Goal: Transaction & Acquisition: Purchase product/service

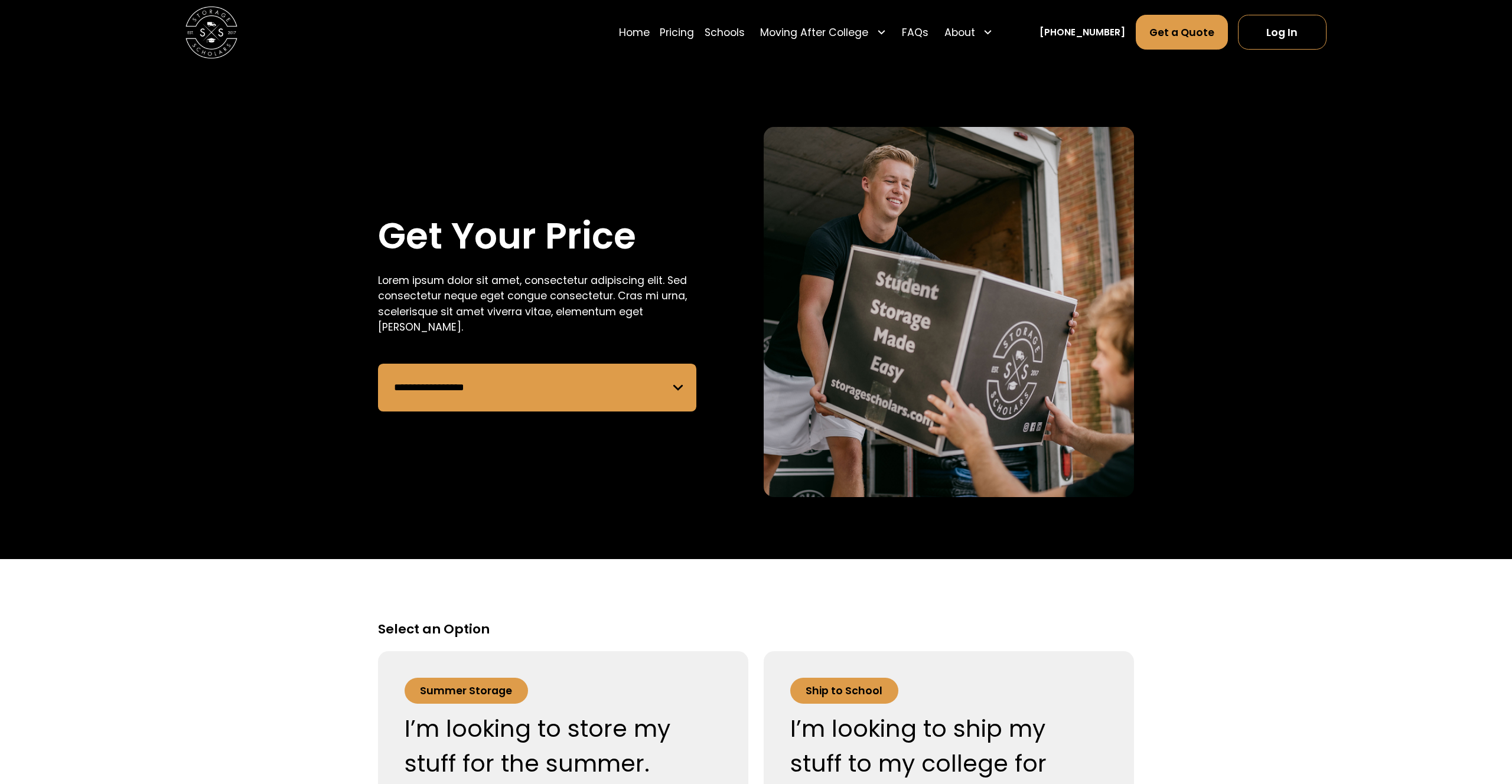
click at [759, 235] on div "**********" at bounding box center [756, 312] width 756 height 371
click at [646, 386] on select "**********" at bounding box center [537, 387] width 319 height 47
click at [604, 316] on div "Lorem ipsum dolor sit amet, consectetur adipiscing elit. Sed consectetur neque …" at bounding box center [537, 304] width 319 height 62
drag, startPoint x: 611, startPoint y: 302, endPoint x: 615, endPoint y: 295, distance: 8.1
click at [615, 295] on div "Lorem ipsum dolor sit amet, consectetur adipiscing elit. Sed consectetur neque …" at bounding box center [537, 304] width 319 height 62
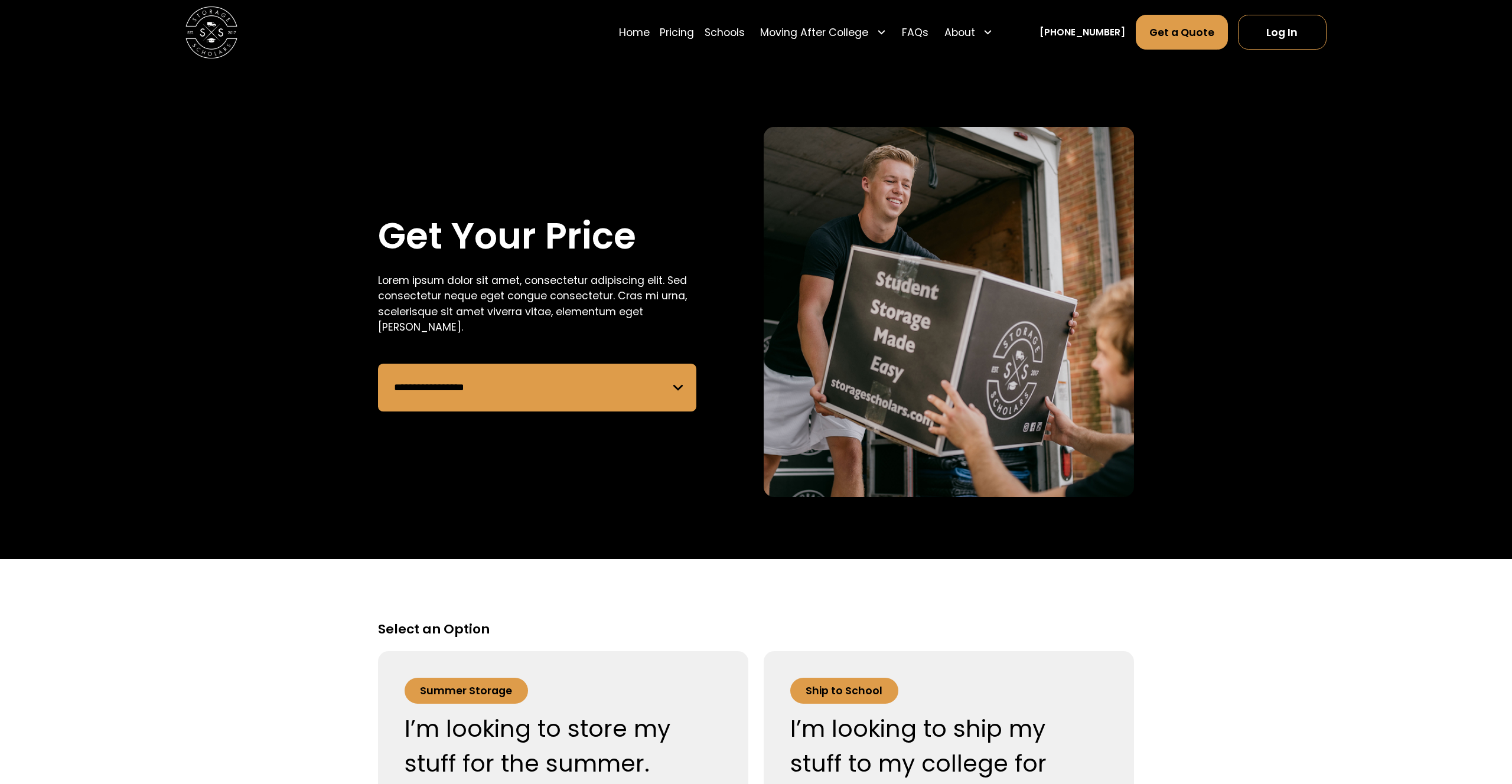
drag, startPoint x: 615, startPoint y: 295, endPoint x: 623, endPoint y: 294, distance: 8.1
click at [617, 295] on div "Lorem ipsum dolor sit amet, consectetur adipiscing elit. Sed consectetur neque …" at bounding box center [537, 304] width 319 height 62
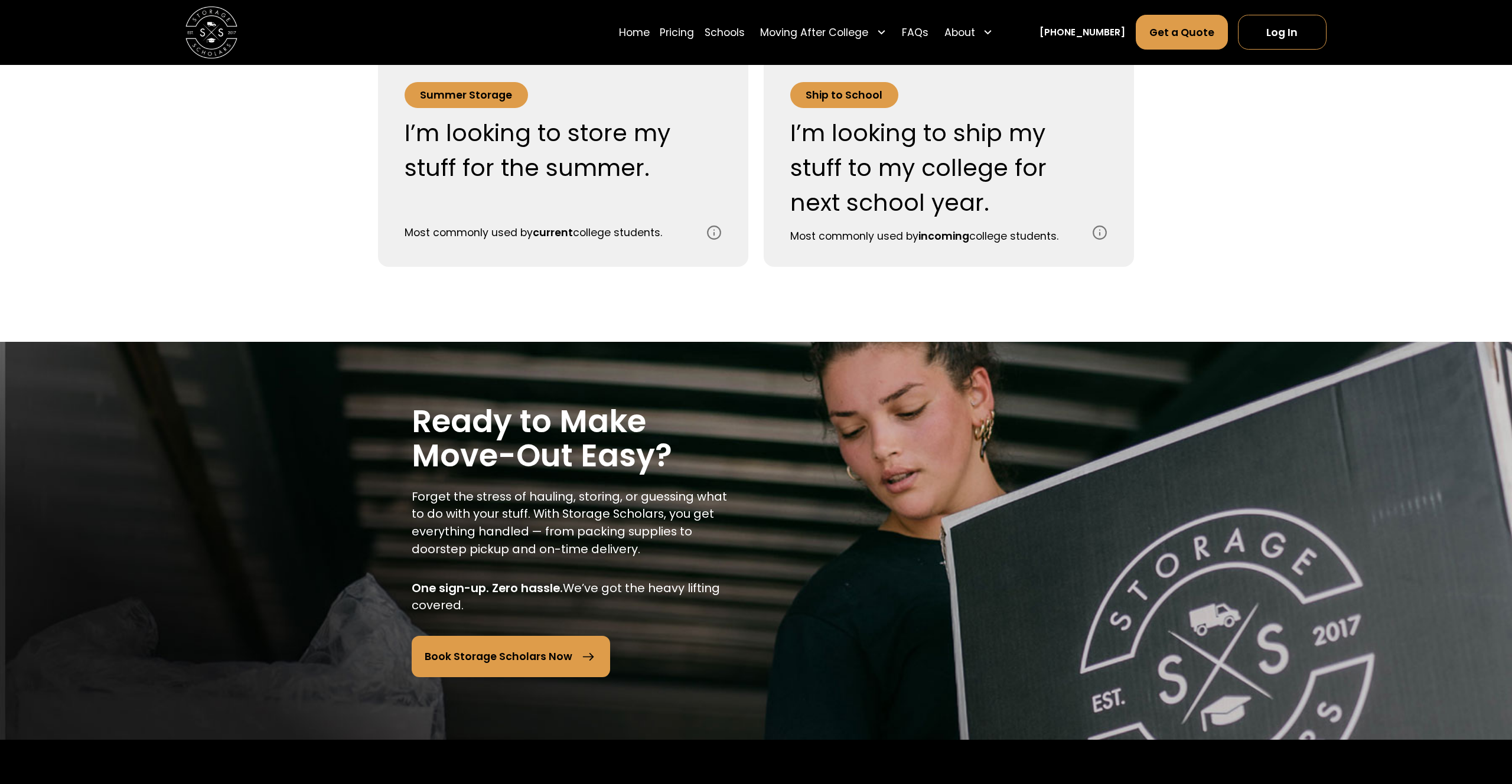
scroll to position [635, 0]
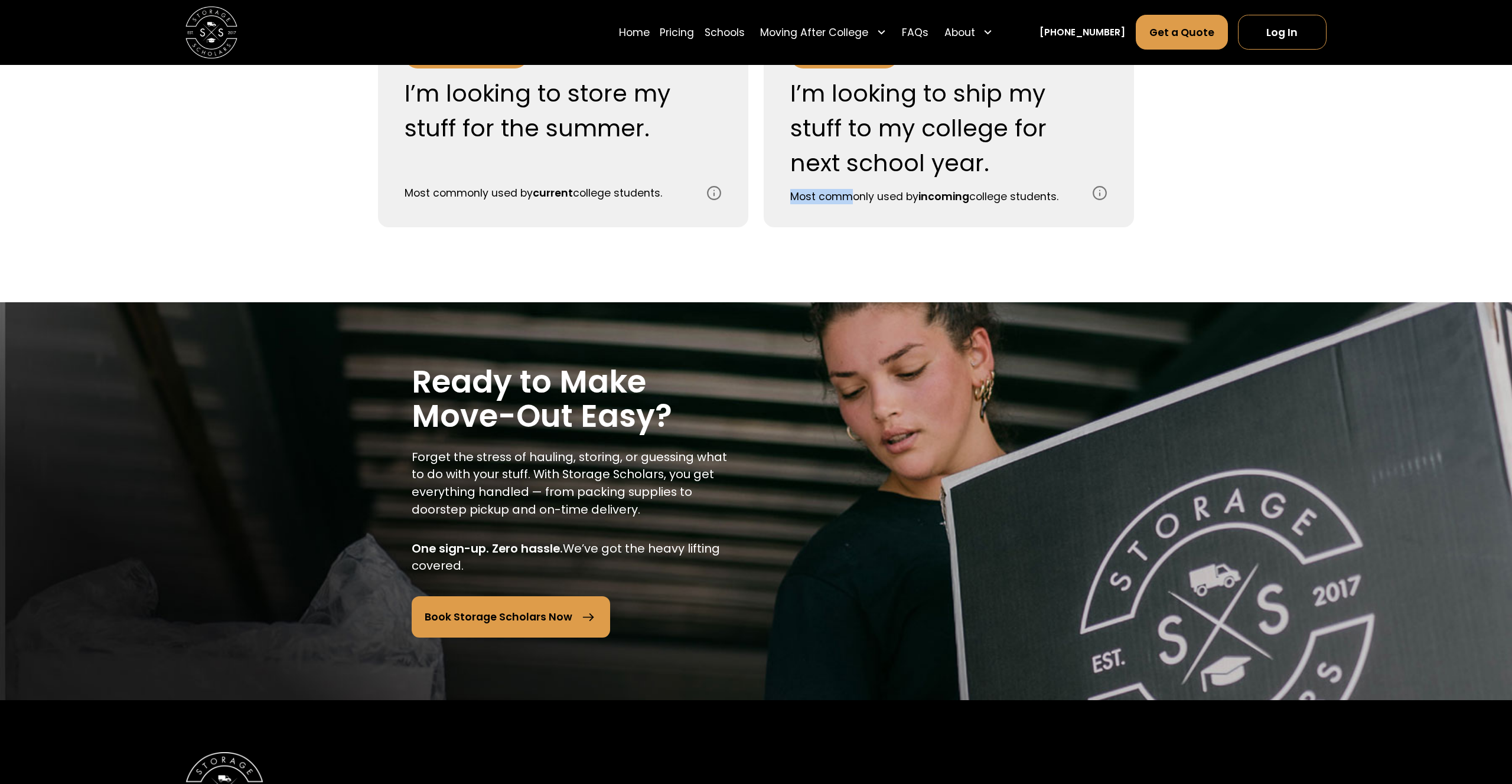
drag, startPoint x: 857, startPoint y: 197, endPoint x: 1150, endPoint y: 159, distance: 295.5
click at [1150, 159] on div "Select an Option Summer Storage I’m looking to store my stuff for the summer. M…" at bounding box center [756, 113] width 840 height 255
click at [1151, 160] on div "Select an Option Summer Storage I’m looking to store my stuff for the summer. M…" at bounding box center [756, 113] width 840 height 255
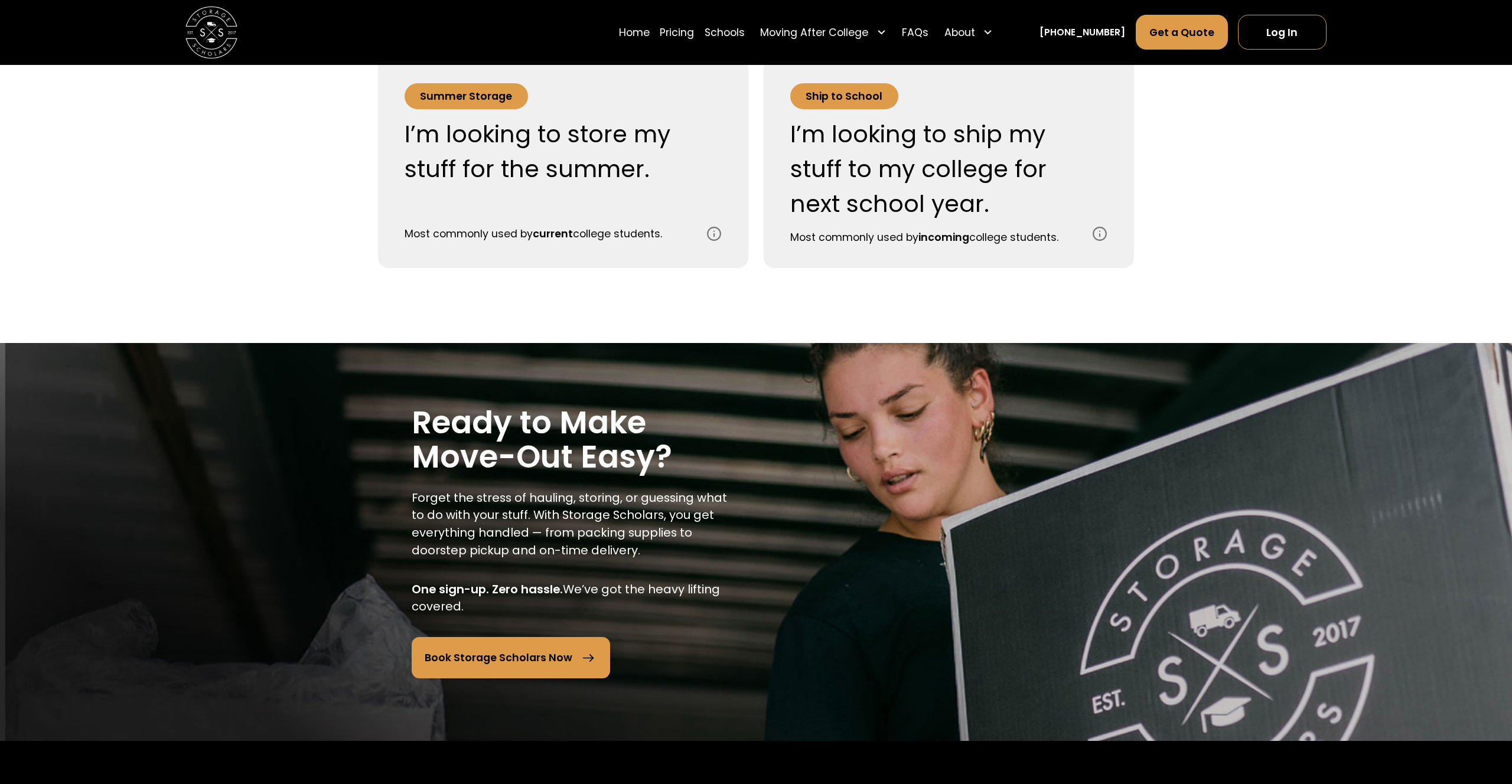
scroll to position [452, 0]
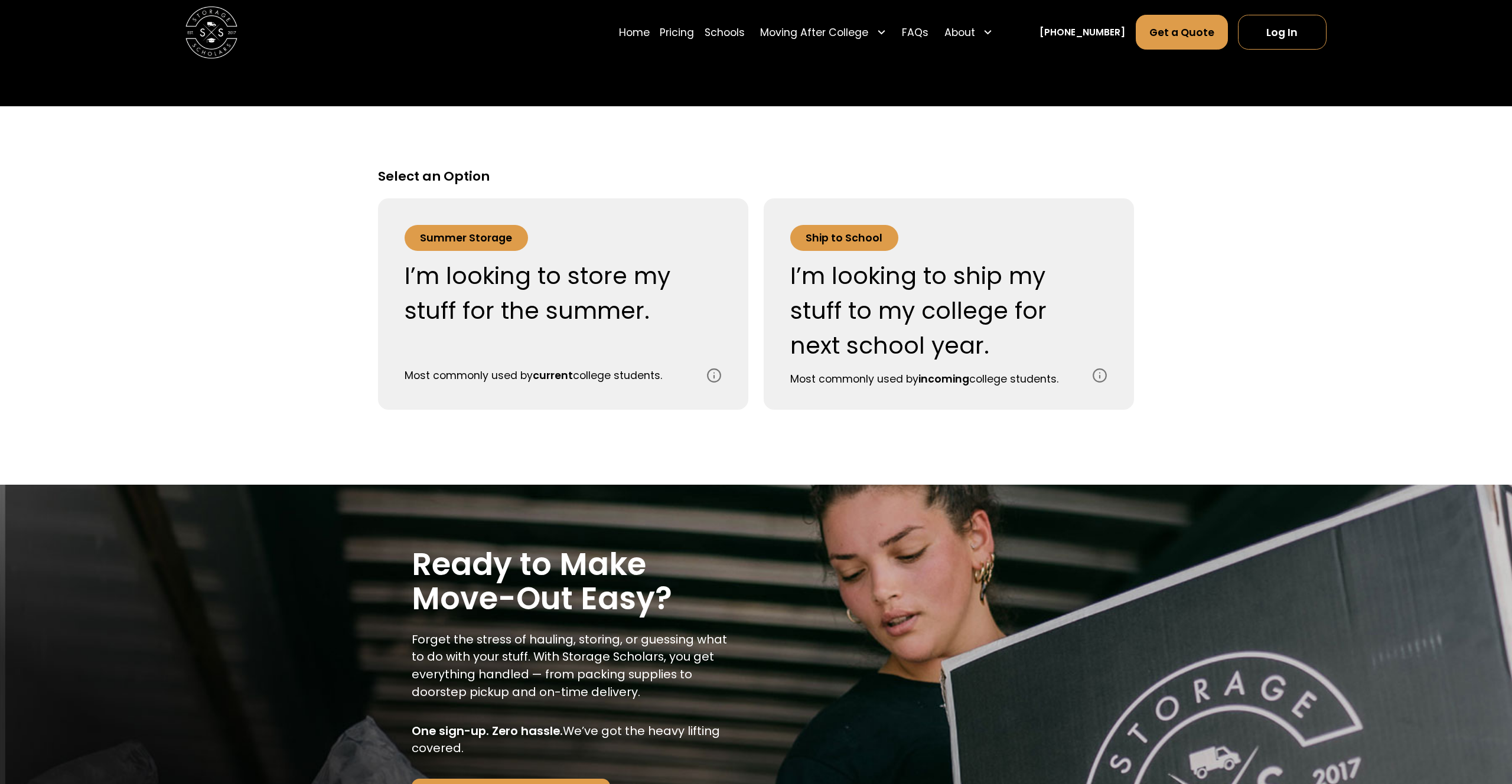
click at [1032, 271] on div "I’m looking to ship my stuff to my college for next school year." at bounding box center [933, 310] width 286 height 105
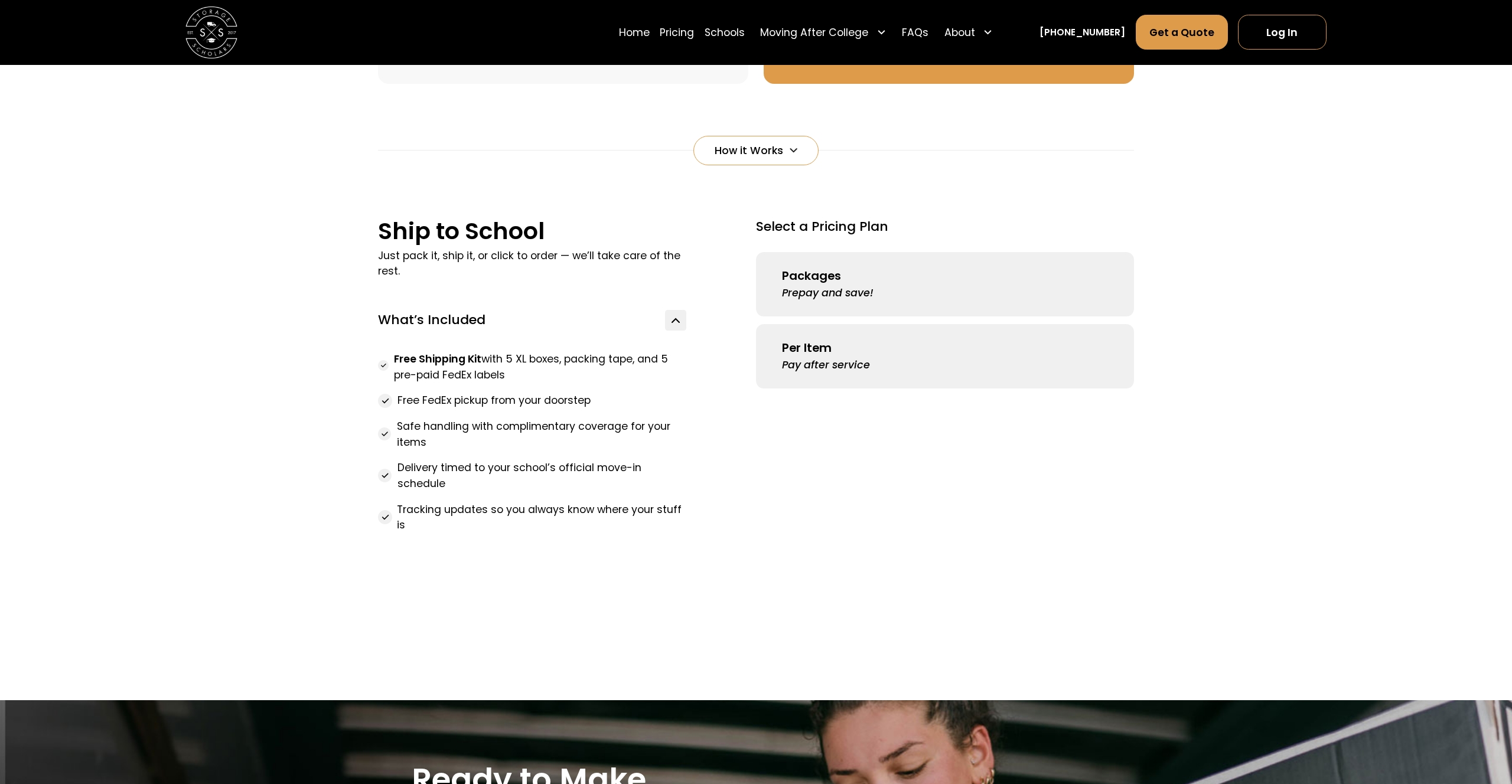
scroll to position [786, 0]
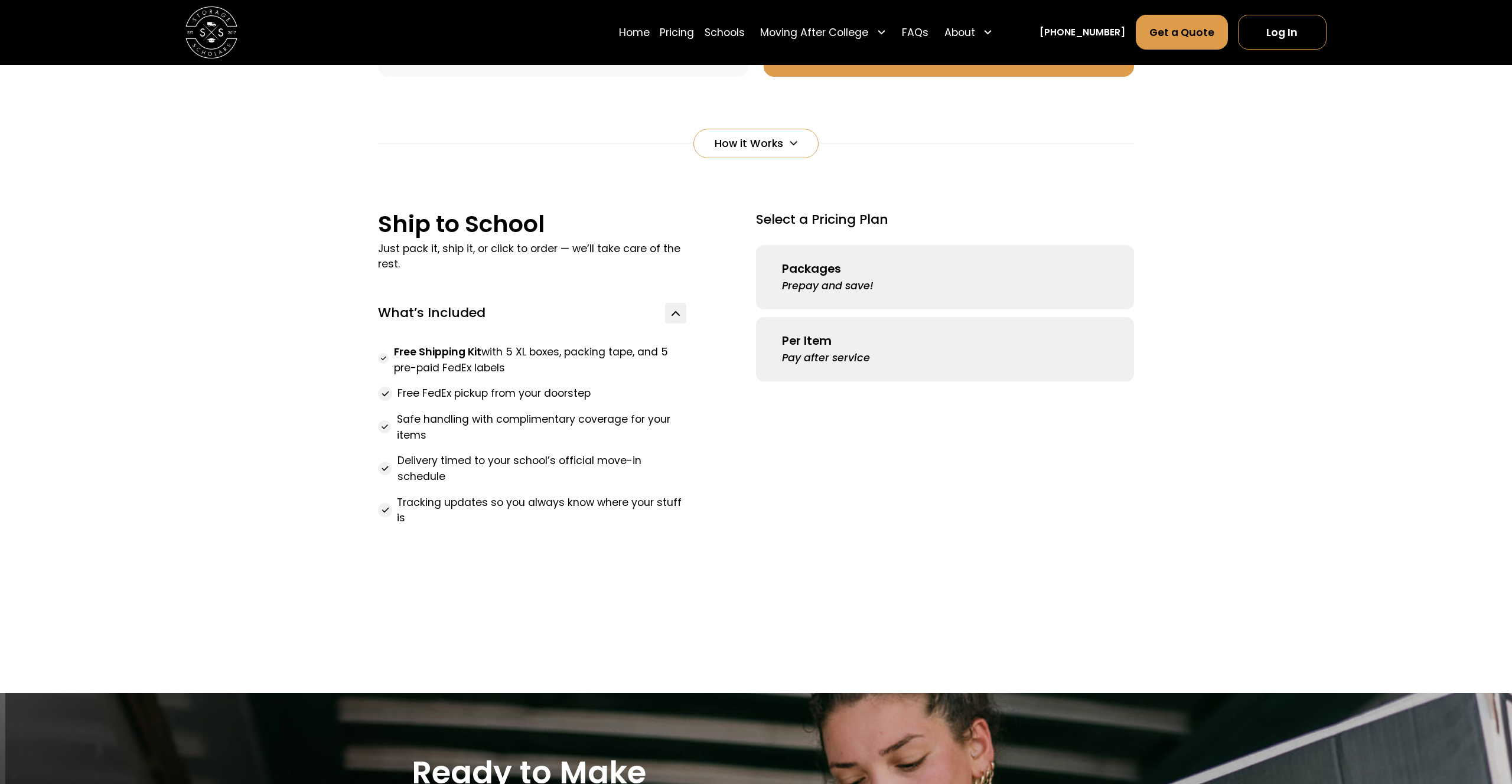
click at [859, 281] on div "Prepay and save!" at bounding box center [828, 285] width 92 height 16
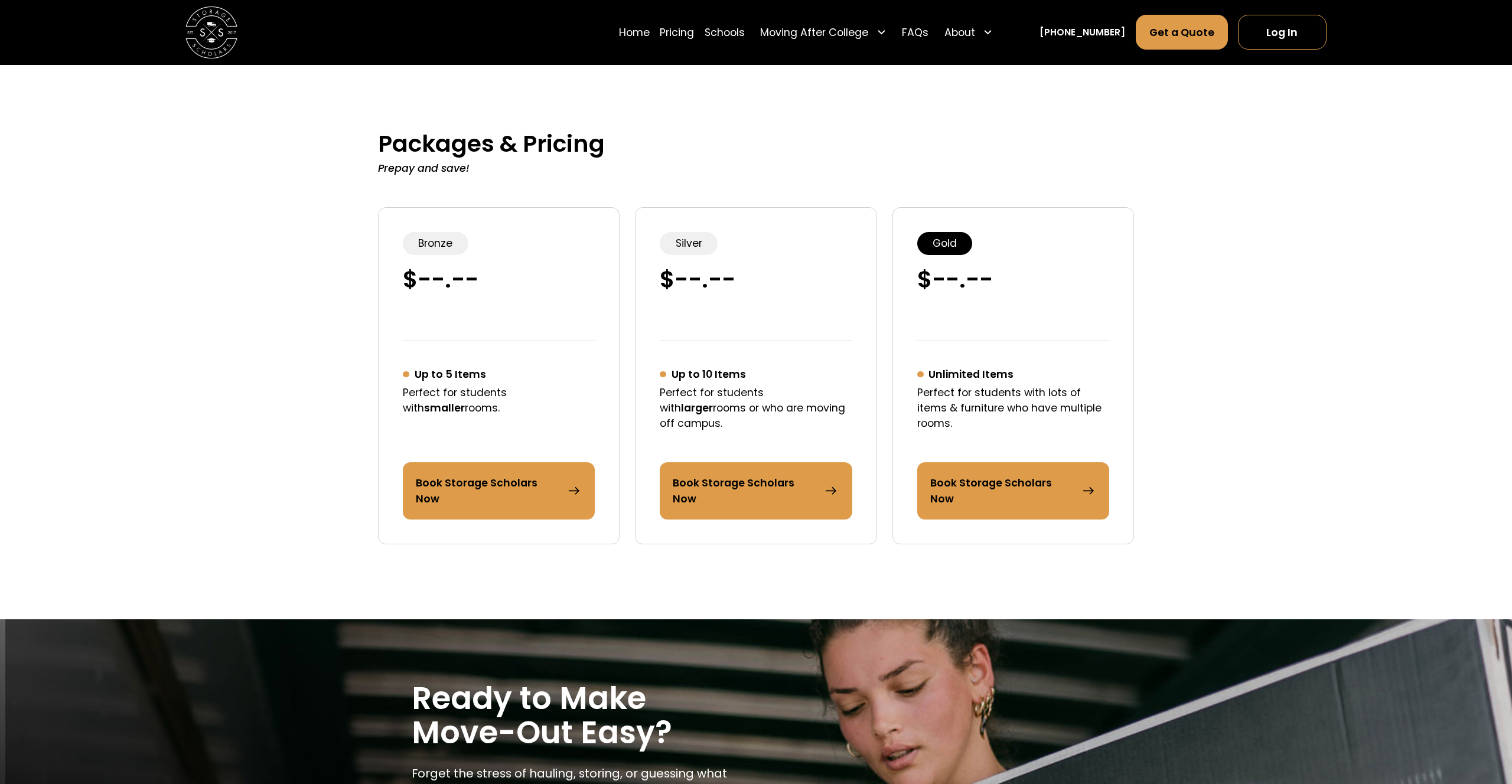
scroll to position [1327, 0]
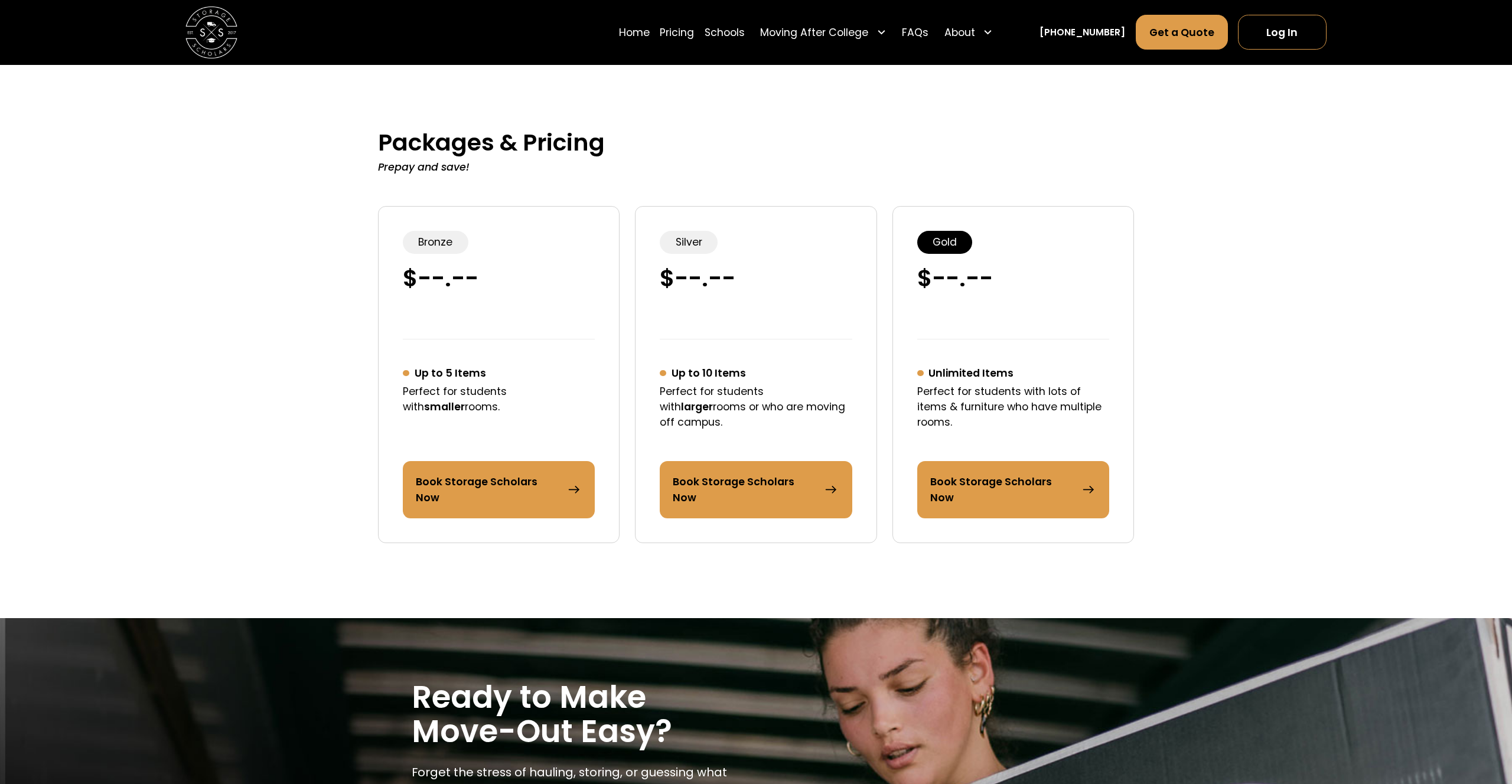
drag, startPoint x: 423, startPoint y: 270, endPoint x: 428, endPoint y: 273, distance: 5.8
click at [425, 273] on div "--.--" at bounding box center [447, 279] width 60 height 28
drag, startPoint x: 428, startPoint y: 274, endPoint x: 454, endPoint y: 343, distance: 73.7
click at [428, 274] on div "--.--" at bounding box center [447, 279] width 60 height 28
click at [484, 489] on div "Book Storage Scholars Now" at bounding box center [486, 490] width 142 height 32
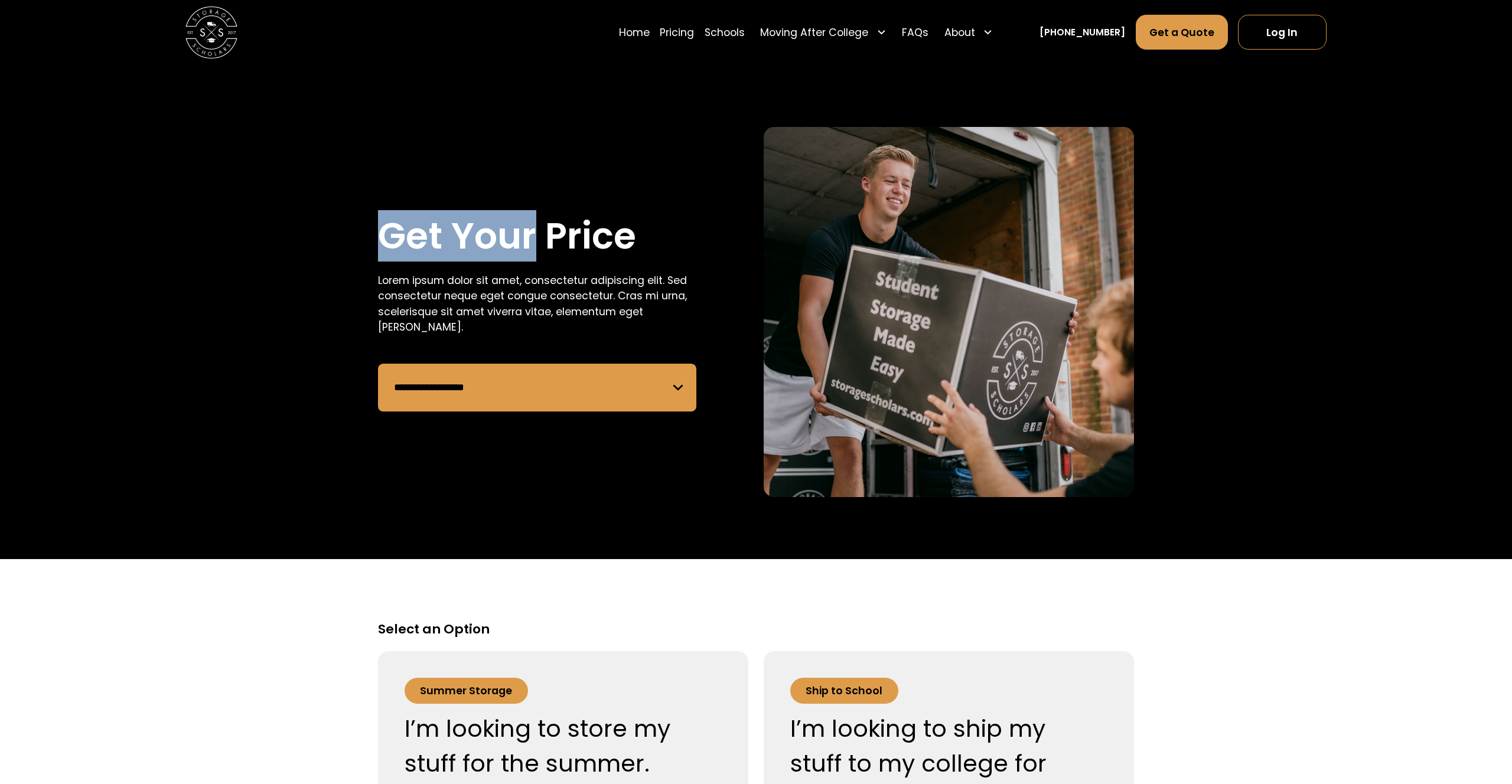
drag, startPoint x: 511, startPoint y: 269, endPoint x: 535, endPoint y: 268, distance: 24.0
click at [535, 260] on h1 "Get Your Price" at bounding box center [507, 236] width 258 height 47
click at [532, 269] on div "**********" at bounding box center [563, 312] width 371 height 371
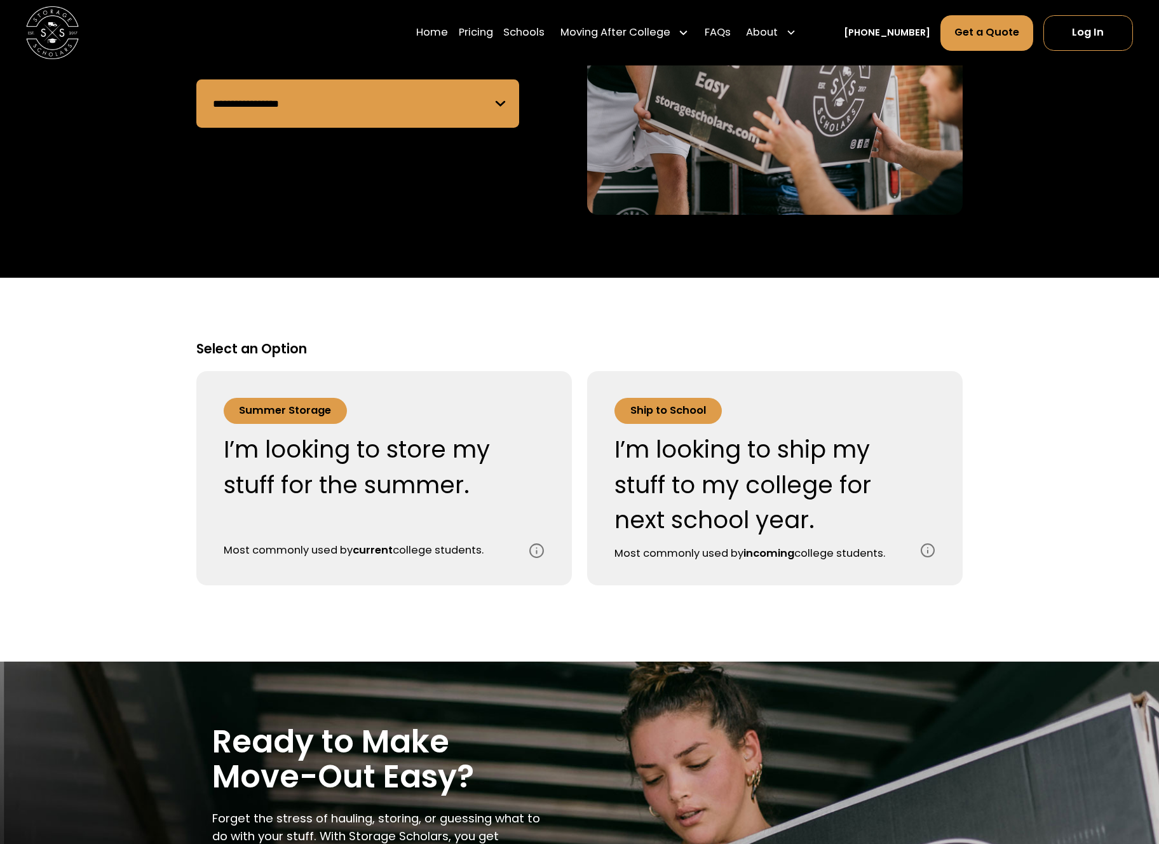
scroll to position [292, 0]
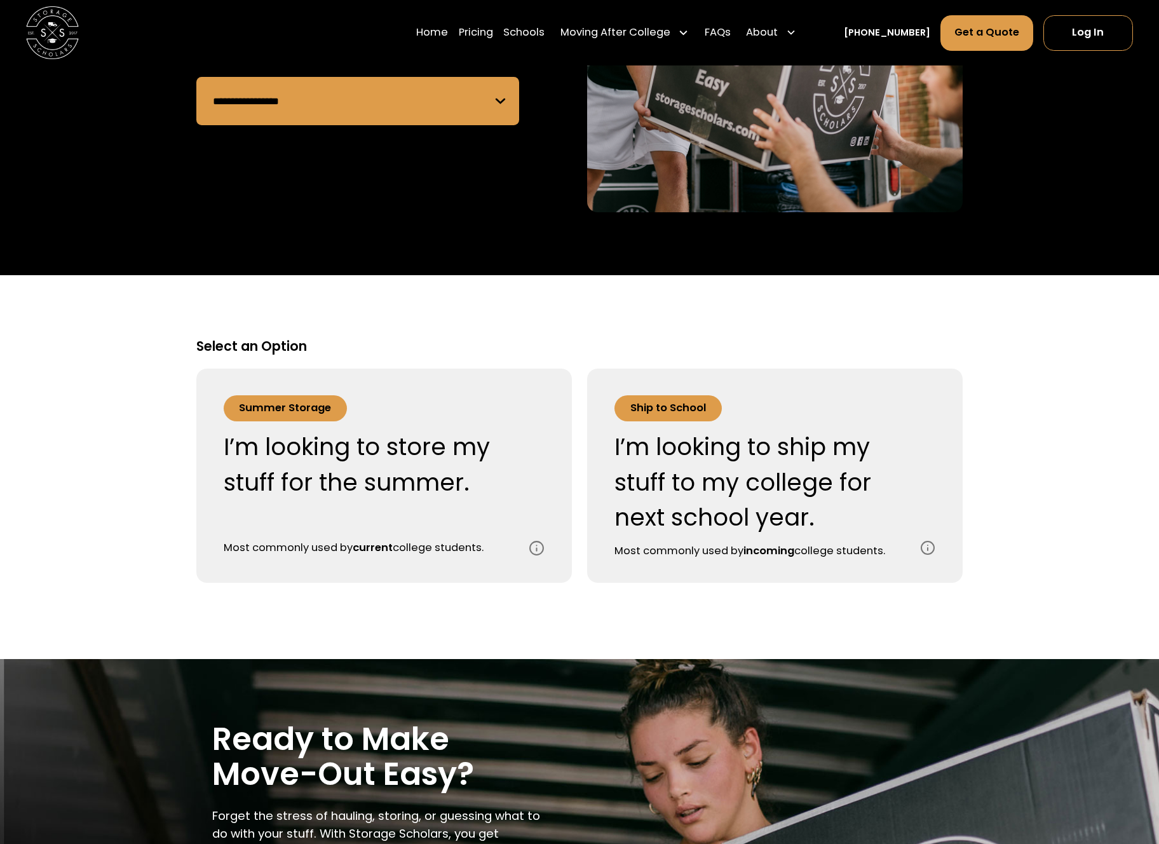
click at [303, 446] on div "I’m looking to store my stuff for the summer." at bounding box center [369, 465] width 290 height 71
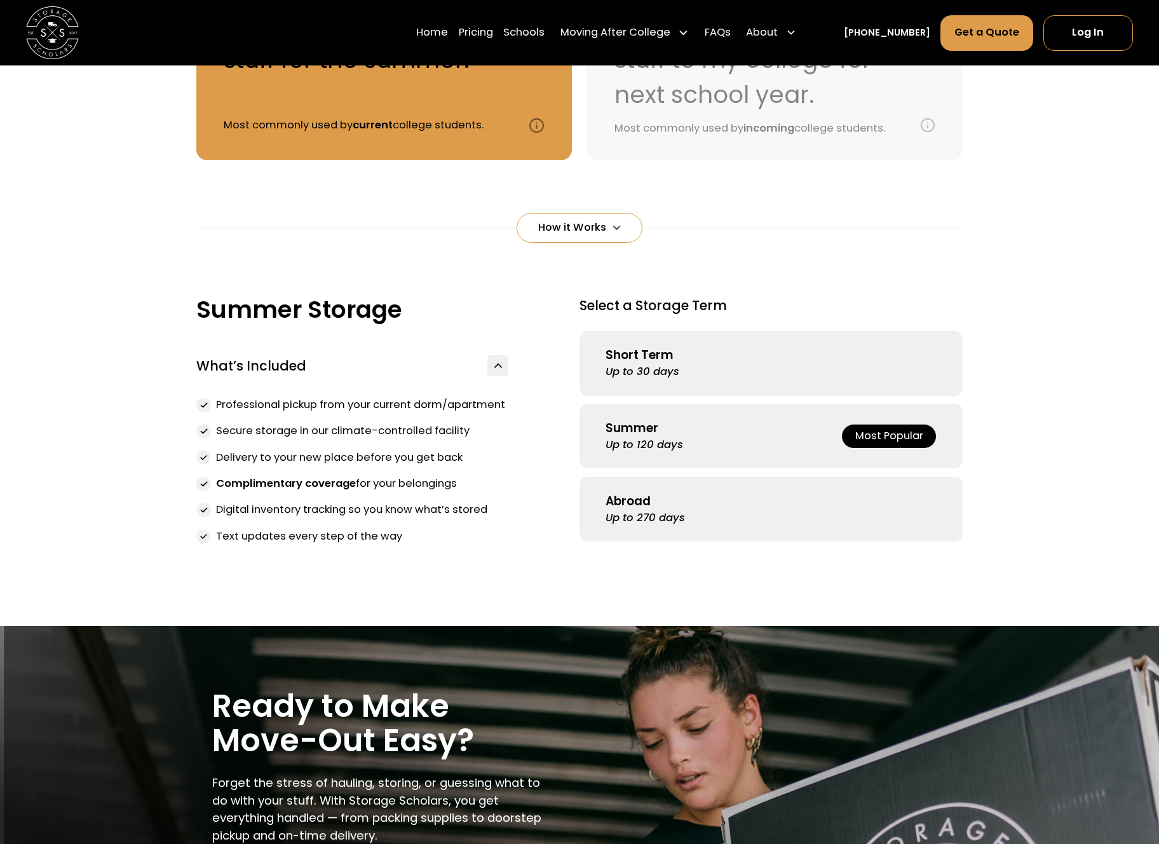
scroll to position [699, 0]
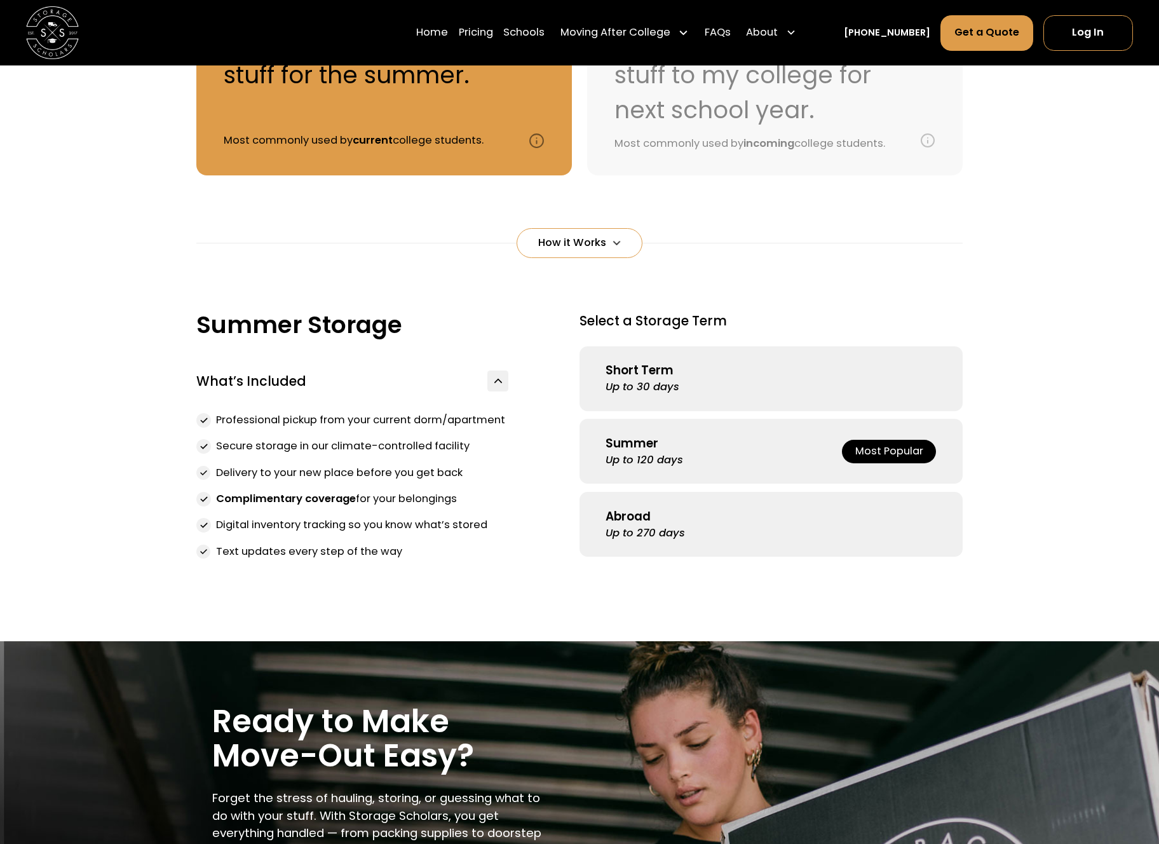
drag, startPoint x: 617, startPoint y: 240, endPoint x: 651, endPoint y: 259, distance: 39.3
click at [617, 240] on div "How it Works" at bounding box center [580, 243] width 126 height 30
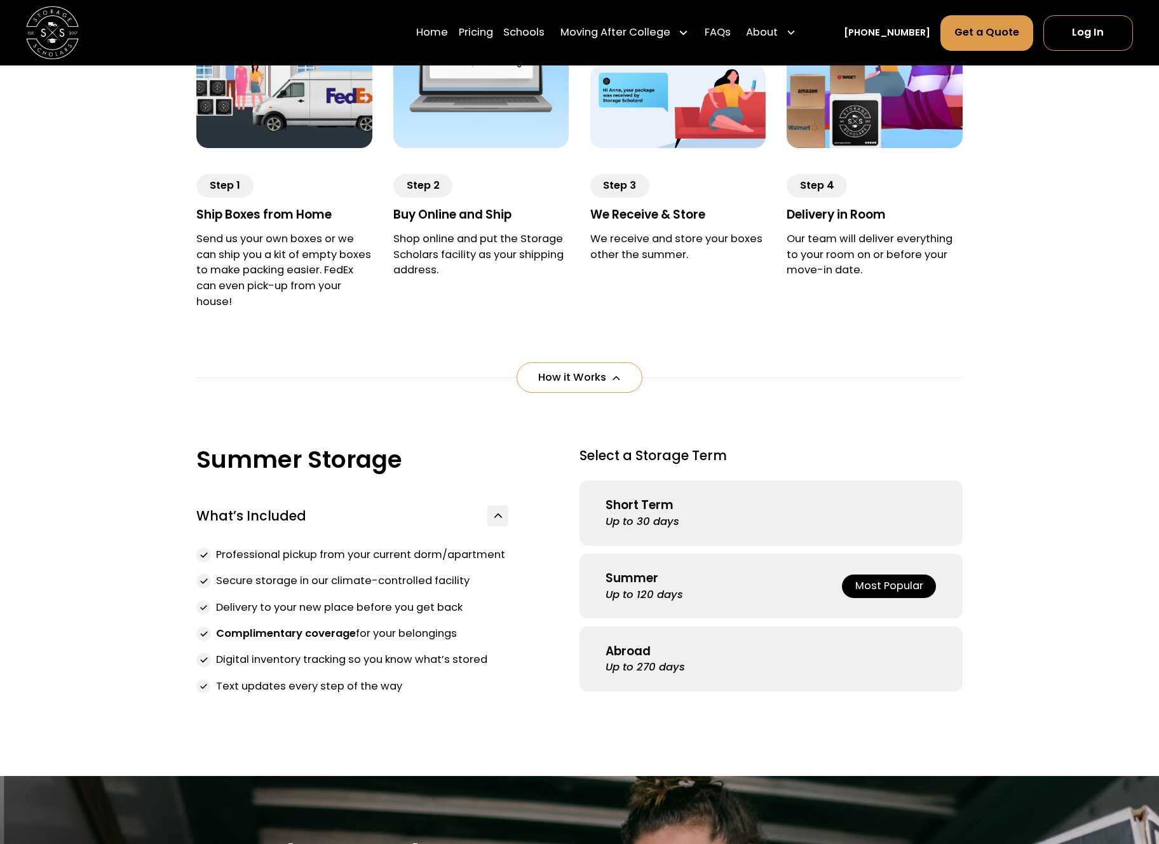
scroll to position [1176, 0]
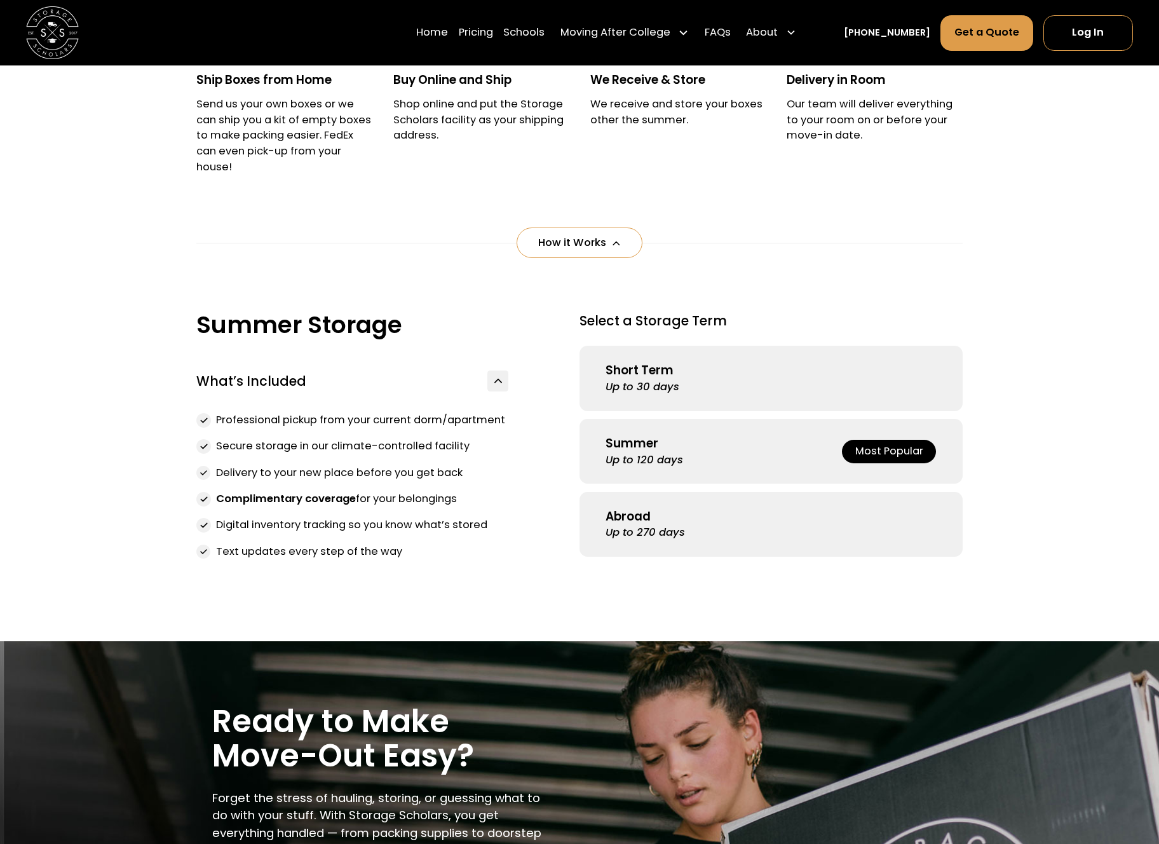
click at [674, 382] on div "Up to 30 days" at bounding box center [643, 387] width 74 height 16
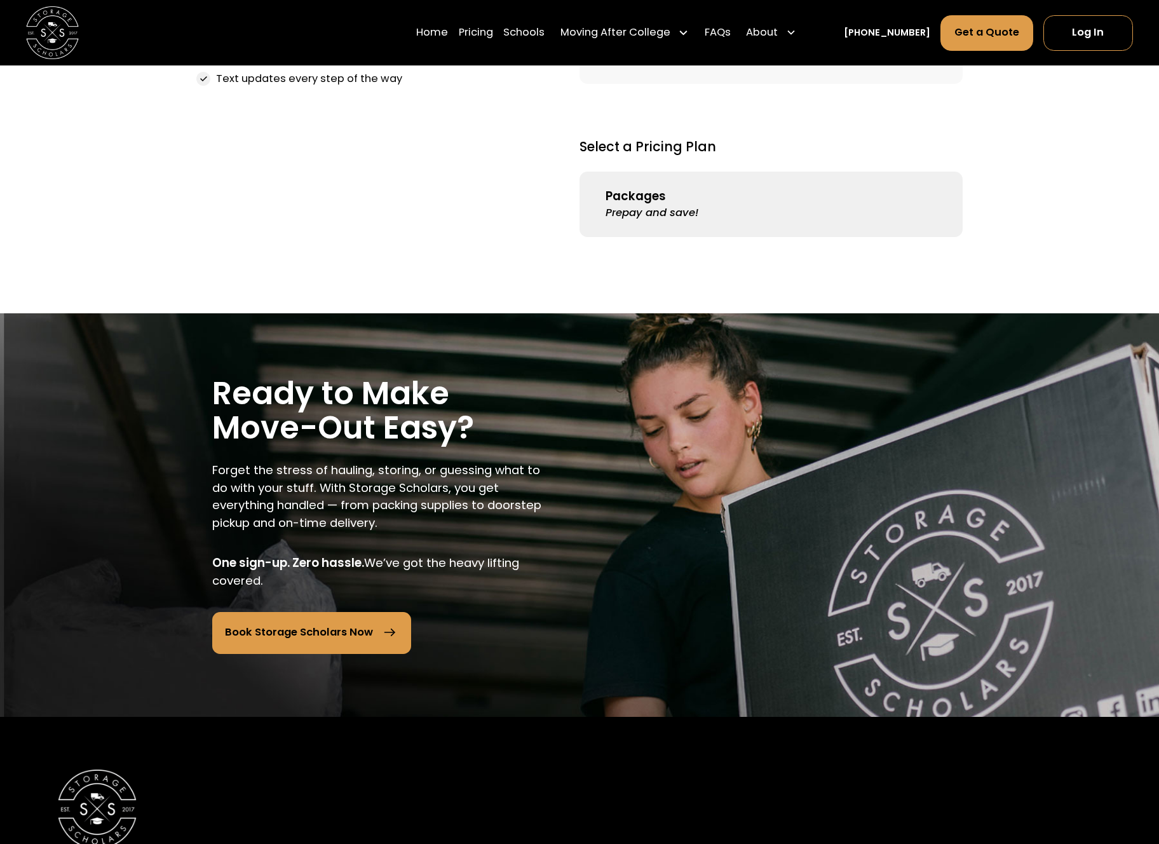
scroll to position [1654, 0]
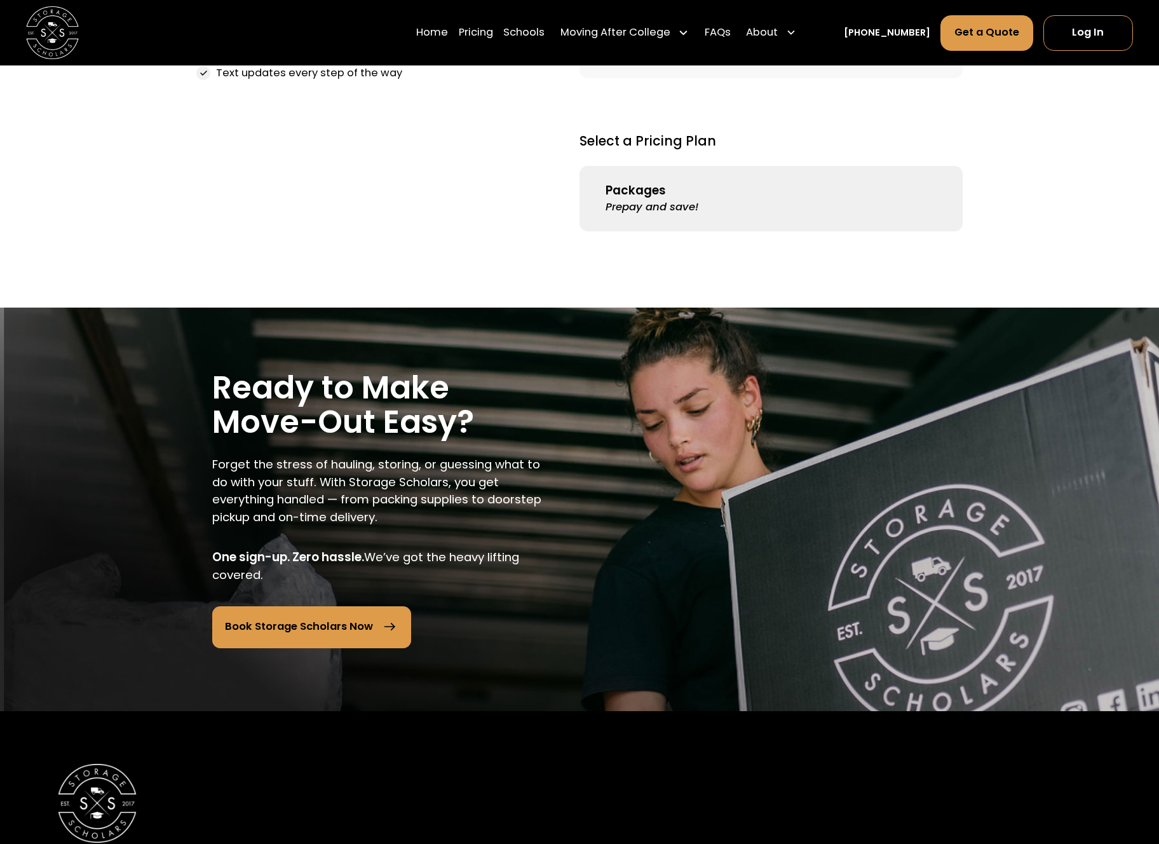
click at [679, 212] on div "Prepay and save!" at bounding box center [652, 208] width 93 height 16
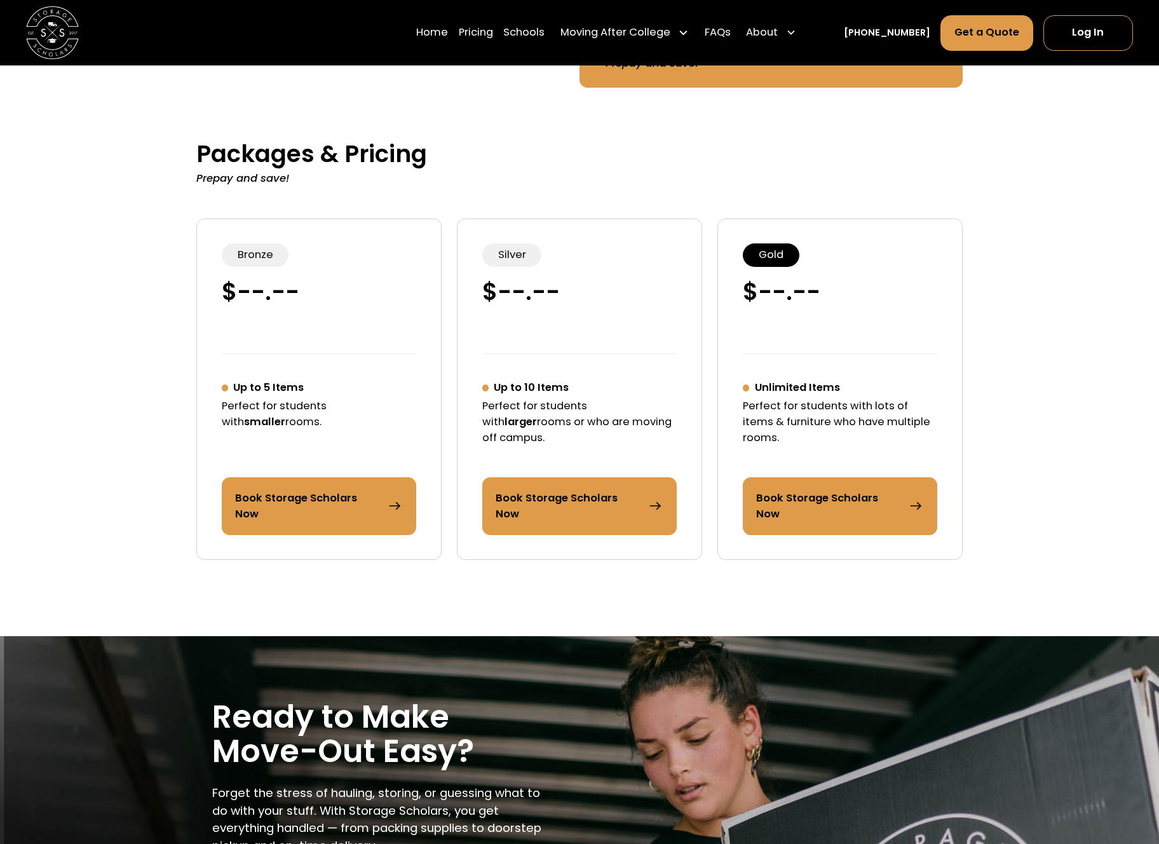
scroll to position [1808, 0]
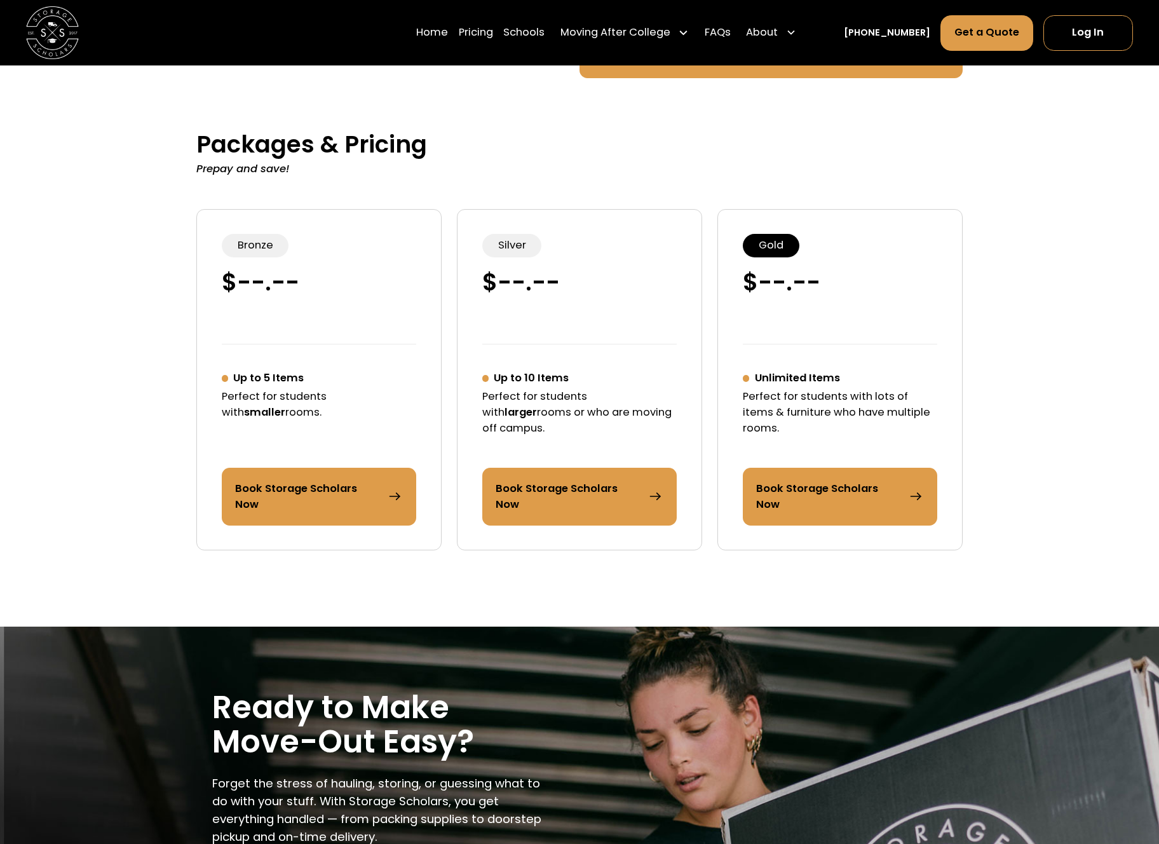
click at [311, 511] on div "Book Storage Scholars Now" at bounding box center [307, 497] width 144 height 32
drag, startPoint x: 761, startPoint y: 251, endPoint x: 819, endPoint y: 287, distance: 68.5
click at [819, 287] on div "Gold $ --.--" at bounding box center [840, 275] width 194 height 83
drag, startPoint x: 793, startPoint y: 370, endPoint x: 785, endPoint y: 369, distance: 7.7
click at [793, 370] on div "Gold $ --.-- Unlimited Items Perfect for students with lots of items & furnitur…" at bounding box center [840, 380] width 245 height 342
